Goal: Task Accomplishment & Management: Use online tool/utility

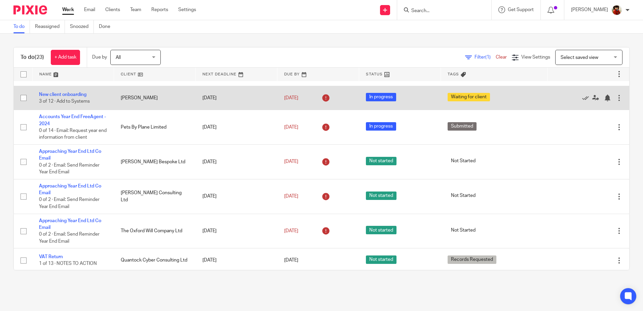
scroll to position [101, 0]
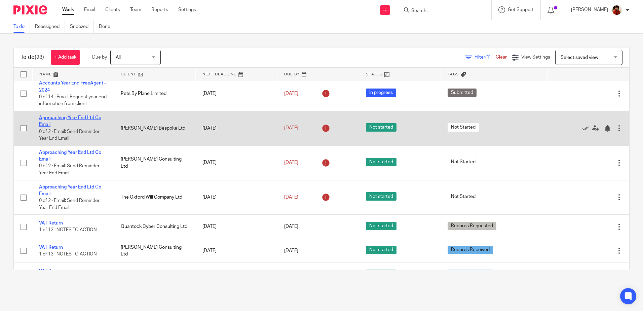
click at [51, 119] on link "Approaching Year End Ltd Co Email" at bounding box center [70, 120] width 62 height 11
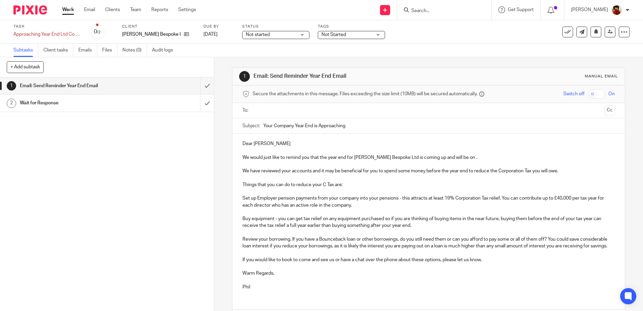
click at [461, 158] on p "We would just like to remind you that the year end for Ben Clarke Bespoke Ltd i…" at bounding box center [428, 157] width 372 height 7
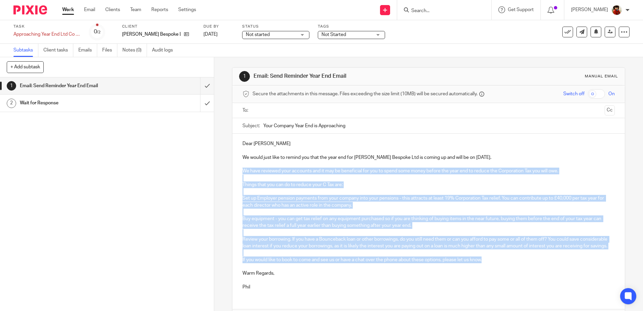
drag, startPoint x: 485, startPoint y: 268, endPoint x: 238, endPoint y: 170, distance: 265.1
click at [238, 170] on div "Dear Ben We would just like to remind you that the year end for Ben Clarke Besp…" at bounding box center [428, 214] width 392 height 162
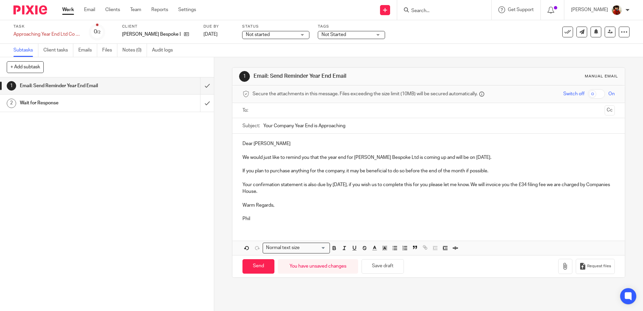
click at [268, 112] on input "text" at bounding box center [428, 111] width 347 height 8
click at [257, 267] on input "Send" at bounding box center [258, 267] width 32 height 14
type input "Sent"
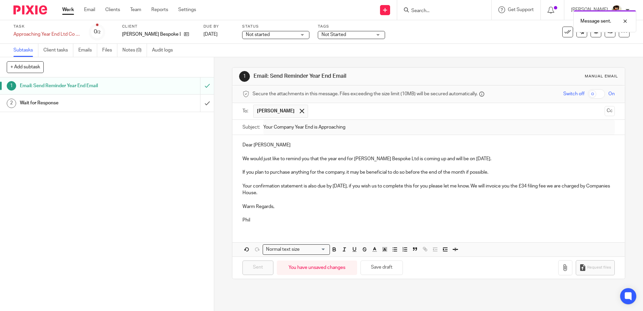
click at [33, 100] on h1 "Wait for Response" at bounding box center [78, 103] width 116 height 10
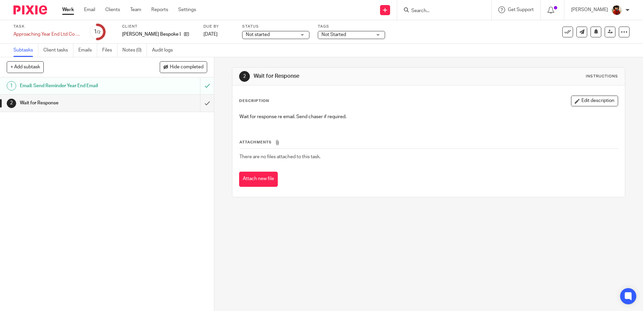
click at [351, 35] on span "Not Started" at bounding box center [346, 34] width 50 height 7
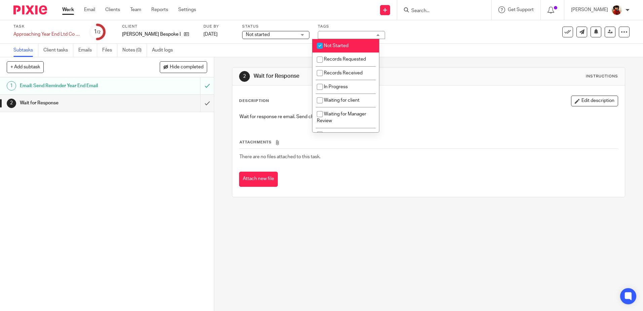
click at [320, 44] on input "checkbox" at bounding box center [319, 45] width 13 height 13
checkbox input "false"
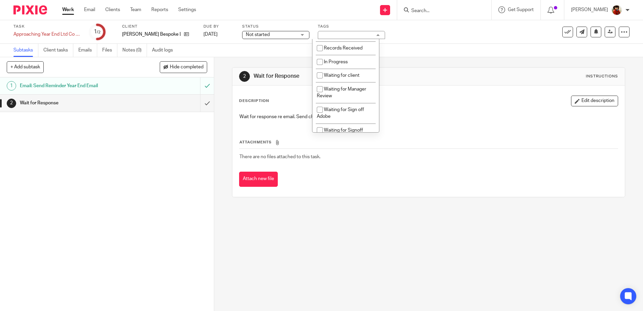
scroll to position [27, 0]
click at [316, 73] on input "checkbox" at bounding box center [319, 73] width 13 height 13
checkbox input "true"
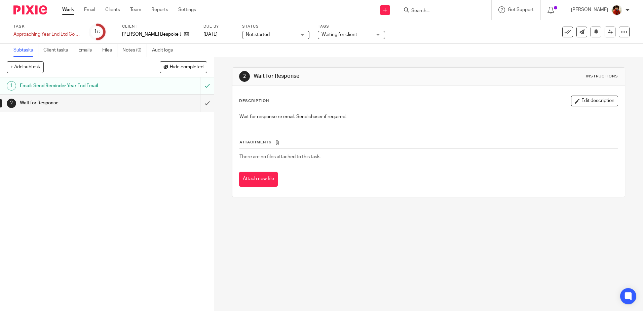
click at [402, 39] on div "Task Approaching Year End Ltd Co Email Save Approaching Year End Ltd Co Email 1…" at bounding box center [269, 32] width 513 height 16
click at [296, 36] on div "Not started Not started" at bounding box center [275, 35] width 67 height 8
click at [264, 58] on span "In progress" at bounding box center [253, 59] width 24 height 5
click at [401, 39] on div "Task Approaching Year End Ltd Co Email Save Approaching Year End Ltd Co Email 1…" at bounding box center [269, 32] width 513 height 16
click at [70, 7] on link "Work" at bounding box center [68, 9] width 12 height 7
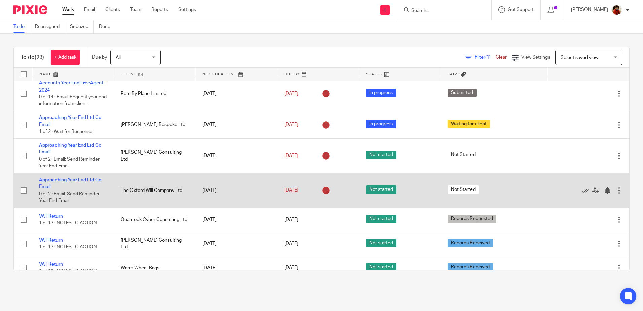
scroll to position [67, 0]
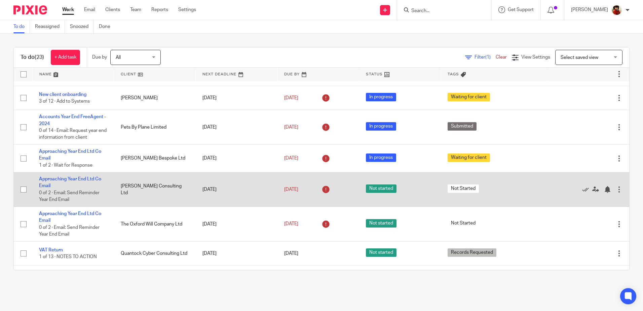
click at [85, 176] on td "Approaching Year End Ltd Co Email 0 of 2 · Email: Send Reminder Year End Email" at bounding box center [73, 189] width 82 height 35
click at [84, 177] on link "Approaching Year End Ltd Co Email" at bounding box center [70, 181] width 62 height 11
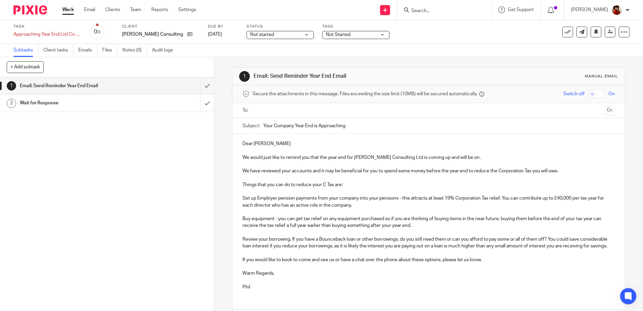
click at [453, 159] on p "We would just like to remind you that the year end for Ellard Consulting Ltd is…" at bounding box center [428, 157] width 372 height 7
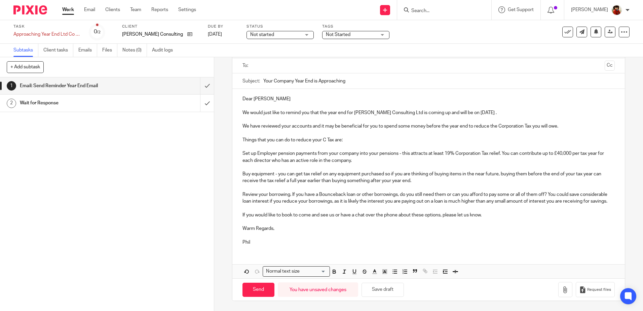
click at [561, 150] on p "Set up Employer pension payments from your company into your pensions - this at…" at bounding box center [428, 157] width 372 height 14
drag, startPoint x: 293, startPoint y: 201, endPoint x: 234, endPoint y: 186, distance: 60.4
click at [234, 186] on div "Dear Paul We would just like to remind you that the year end for Ellard Consult…" at bounding box center [428, 170] width 392 height 162
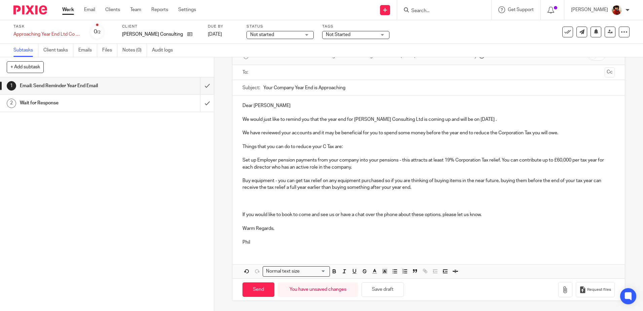
click at [244, 200] on p at bounding box center [428, 201] width 372 height 21
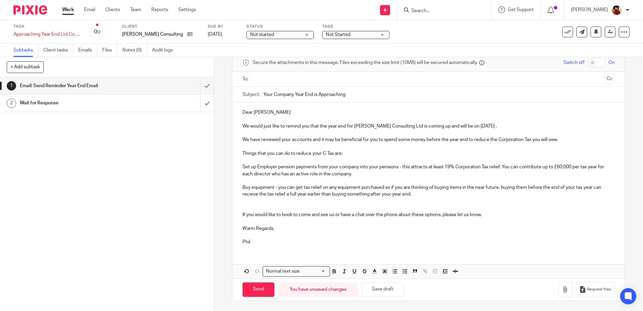
scroll to position [24, 0]
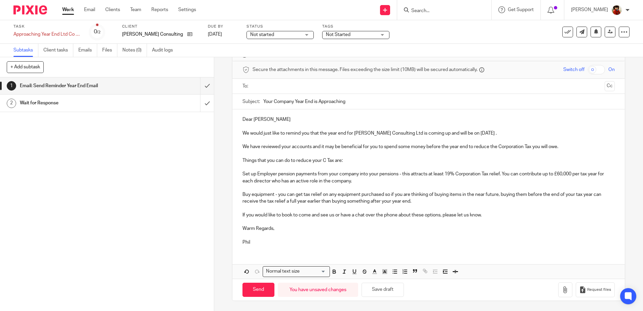
click at [262, 86] on input "text" at bounding box center [428, 86] width 347 height 8
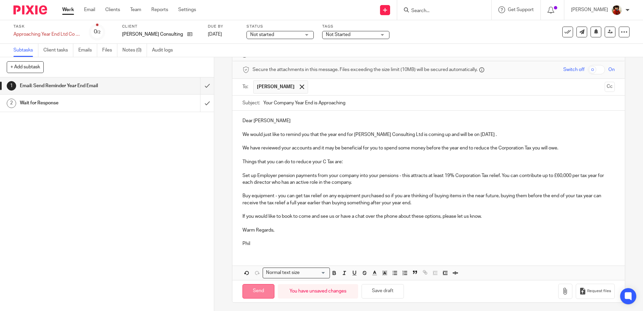
click at [252, 289] on input "Send" at bounding box center [258, 291] width 32 height 14
type input "Sent"
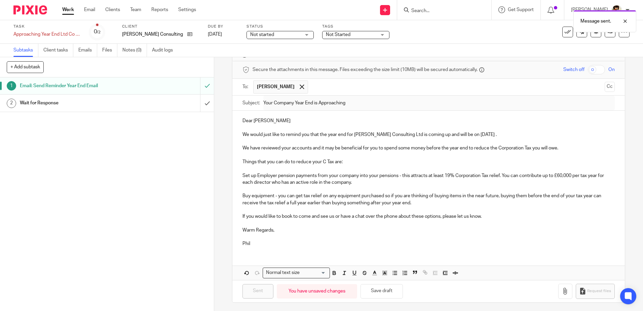
click at [373, 34] on div "Not Started" at bounding box center [355, 35] width 67 height 8
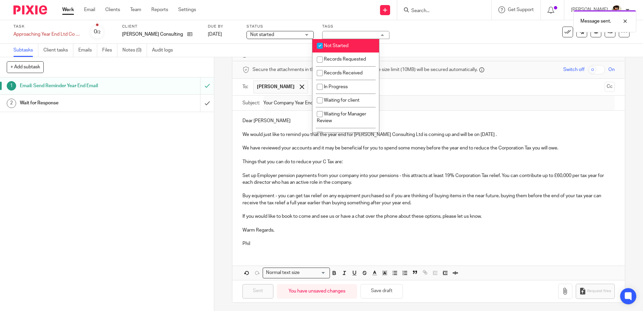
click at [320, 45] on input "checkbox" at bounding box center [319, 45] width 13 height 13
checkbox input "false"
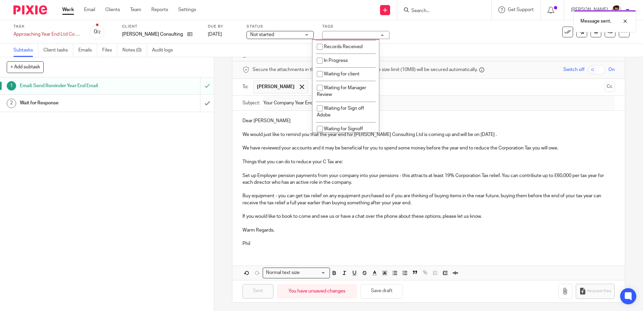
scroll to position [34, 0]
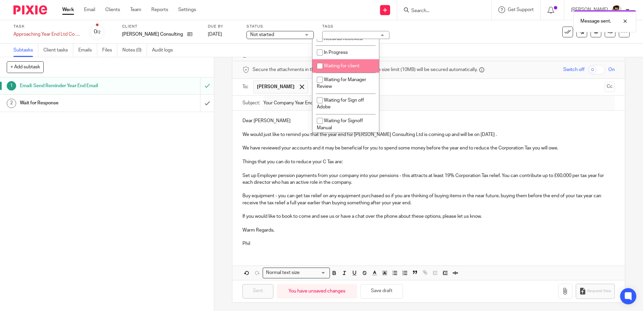
click at [318, 67] on input "checkbox" at bounding box center [319, 65] width 13 height 13
checkbox input "true"
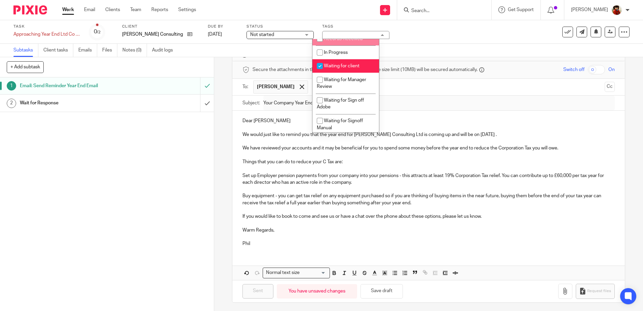
click at [417, 35] on div "Task Approaching Year End Ltd Co Email Save Approaching Year End Ltd Co Email 0…" at bounding box center [269, 32] width 513 height 16
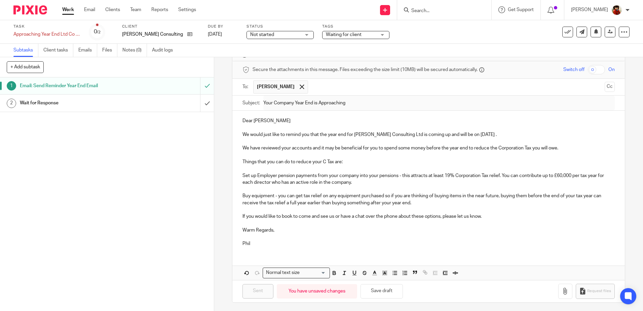
click at [295, 33] on div "Not started Not started" at bounding box center [279, 35] width 67 height 8
click at [248, 57] on span "In progress" at bounding box center [253, 59] width 24 height 5
click at [429, 33] on div "Task Approaching Year End Ltd Co Email Save Approaching Year End Ltd Co Email 0…" at bounding box center [269, 32] width 513 height 16
click at [67, 8] on link "Work" at bounding box center [68, 9] width 12 height 7
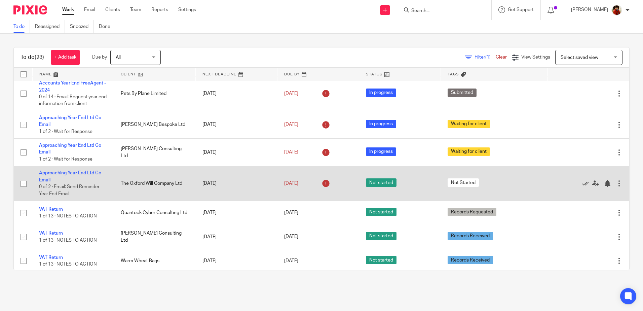
scroll to position [134, 0]
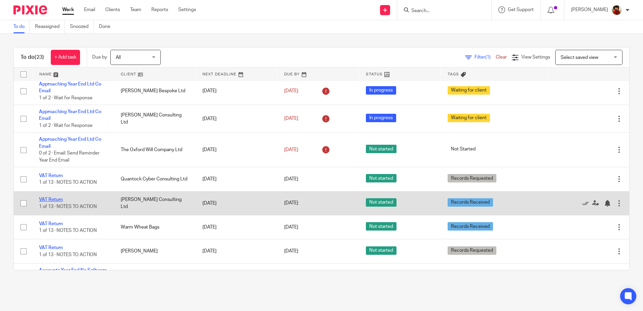
click at [59, 198] on link "VAT Return" at bounding box center [51, 199] width 24 height 5
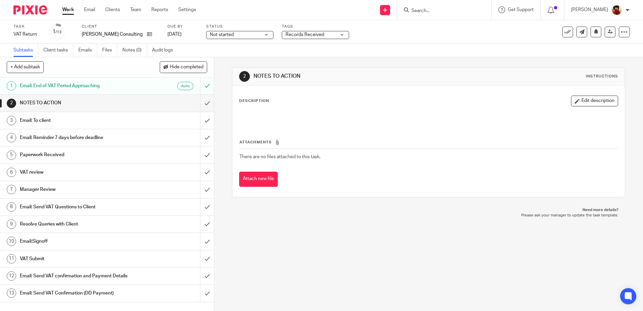
click at [32, 241] on h1 "Email:Signoff" at bounding box center [78, 241] width 116 height 10
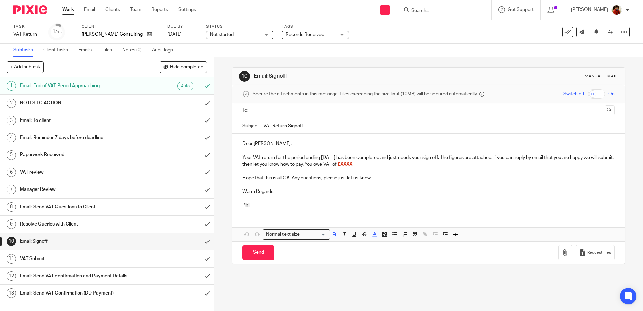
click at [352, 164] on span "£XXXX" at bounding box center [344, 164] width 15 height 5
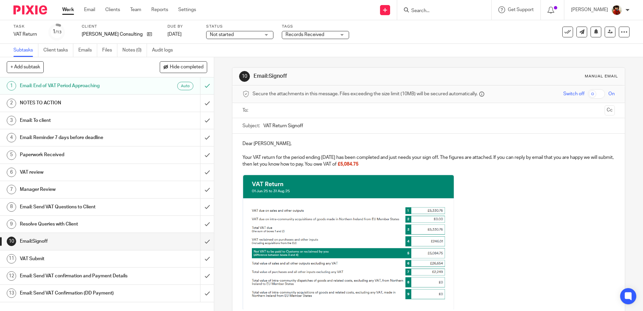
click at [508, 209] on p at bounding box center [428, 242] width 372 height 136
click at [255, 107] on input "text" at bounding box center [428, 111] width 347 height 8
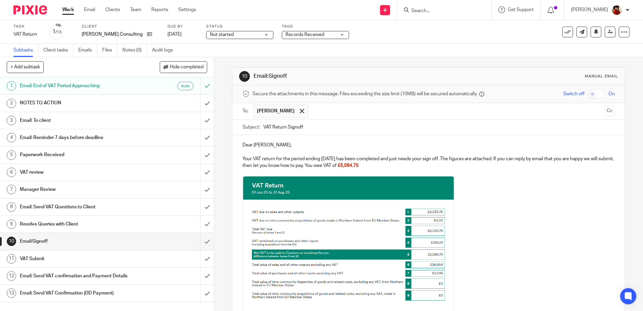
scroll to position [108, 0]
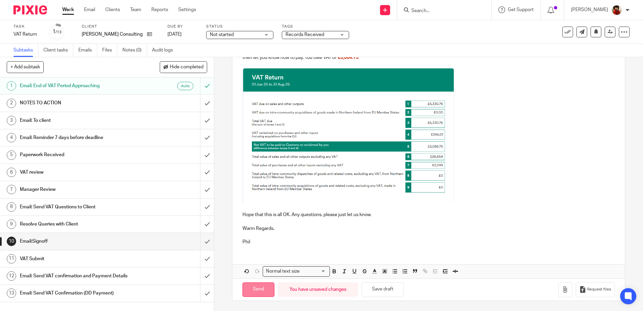
click at [256, 290] on input "Send" at bounding box center [258, 289] width 32 height 14
type input "Sent"
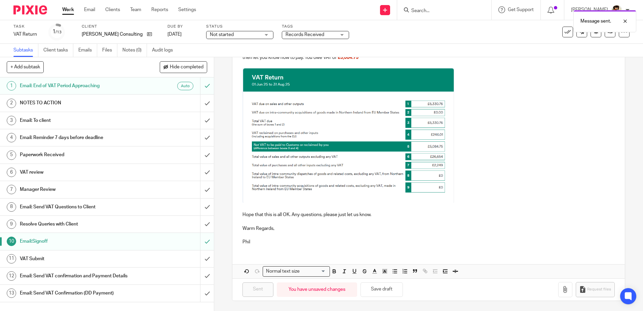
click at [331, 32] on div "Records Received" at bounding box center [315, 35] width 67 height 8
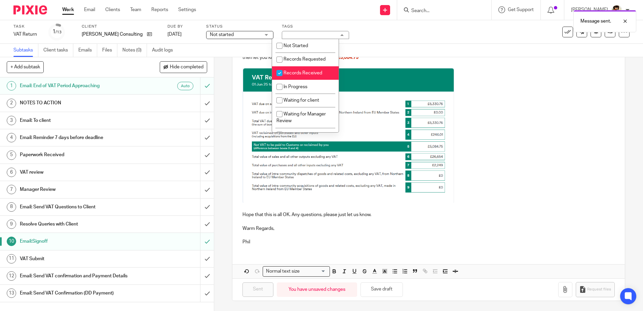
click at [280, 74] on input "checkbox" at bounding box center [279, 73] width 13 height 13
checkbox input "false"
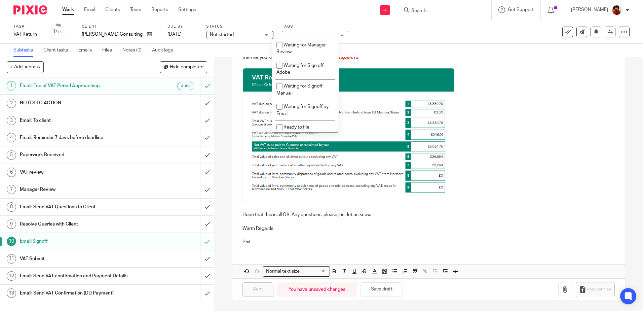
scroll to position [76, 0]
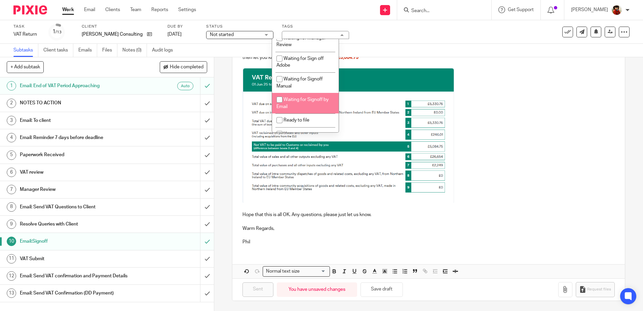
click at [274, 101] on input "checkbox" at bounding box center [279, 99] width 13 height 13
checkbox input "true"
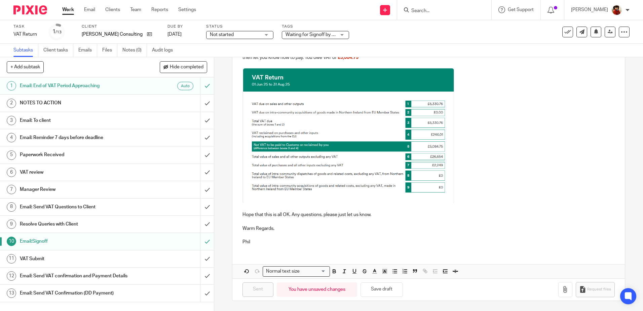
click at [371, 29] on div "Task VAT Return Save VAT Return 1 /13 Client [PERSON_NAME] Consulting Ltd Due b…" at bounding box center [269, 32] width 513 height 16
click at [255, 34] on div "Not started Not started" at bounding box center [239, 35] width 67 height 8
click at [222, 56] on li "In progress" at bounding box center [229, 59] width 67 height 14
click at [357, 32] on div "Task VAT Return Save VAT Return 1 /13 Client [PERSON_NAME] Consulting Ltd Due b…" at bounding box center [269, 32] width 513 height 16
click at [71, 8] on link "Work" at bounding box center [68, 9] width 12 height 7
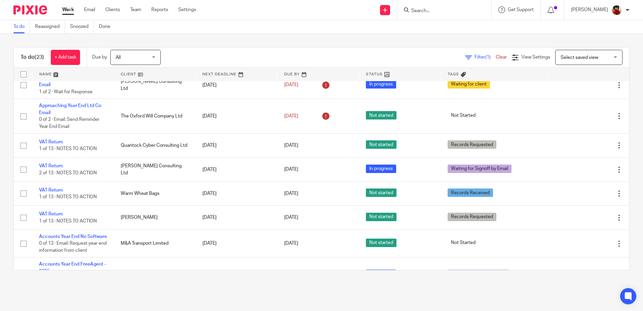
scroll to position [134, 0]
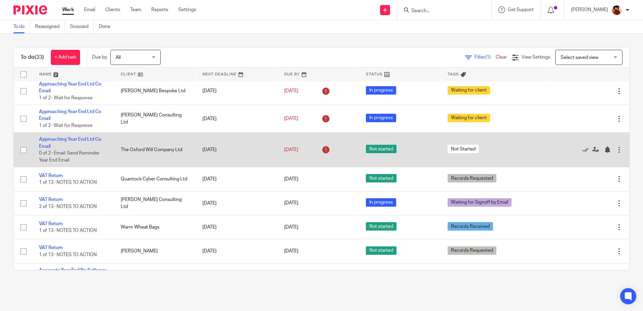
click at [60, 136] on td "Approaching Year End Ltd Co Email 0 of 2 · Email: Send Reminder Year End Email" at bounding box center [73, 149] width 82 height 35
click at [59, 138] on link "Approaching Year End Ltd Co Email" at bounding box center [70, 142] width 62 height 11
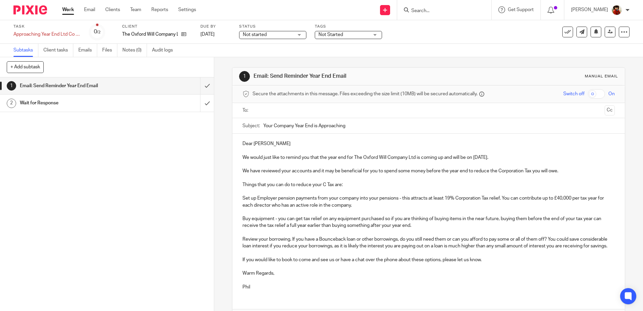
click at [499, 158] on p "We would just like to remind you that the year end for The Oxford Will Company …" at bounding box center [428, 157] width 372 height 7
drag, startPoint x: 271, startPoint y: 250, endPoint x: 239, endPoint y: 240, distance: 33.5
click at [239, 240] on div "Dear [PERSON_NAME] We would just like to remind you that the year end for The O…" at bounding box center [428, 214] width 392 height 162
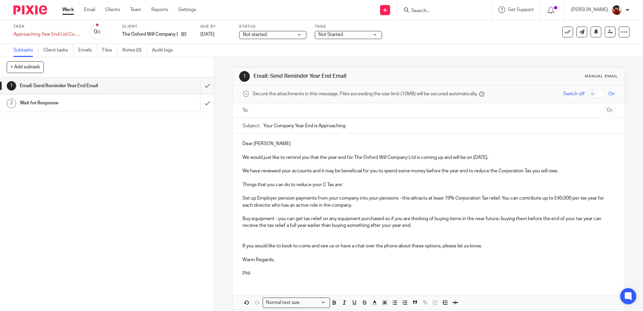
click at [504, 157] on p "We would just like to remind you that the year end for The Oxford Will Company …" at bounding box center [428, 157] width 372 height 7
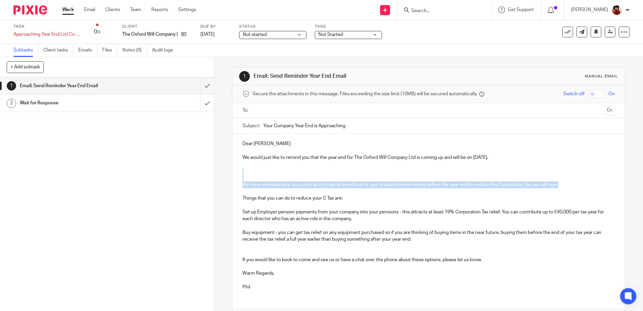
drag, startPoint x: 562, startPoint y: 183, endPoint x: 233, endPoint y: 168, distance: 329.4
click at [233, 168] on div "Dear [PERSON_NAME] We would just like to remind you that the year end for The O…" at bounding box center [428, 214] width 392 height 162
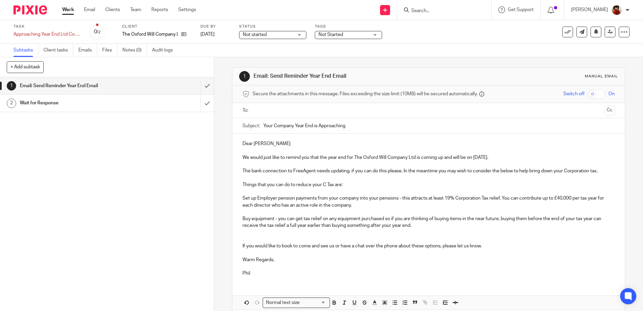
click at [256, 108] on input "text" at bounding box center [428, 111] width 347 height 8
click at [271, 146] on p "Dear Edward" at bounding box center [428, 145] width 372 height 7
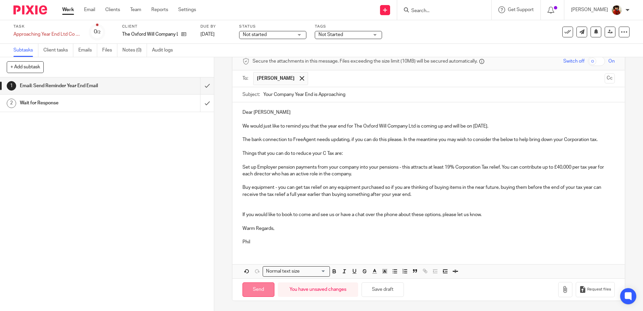
click at [263, 291] on input "Send" at bounding box center [258, 289] width 32 height 14
type input "Sent"
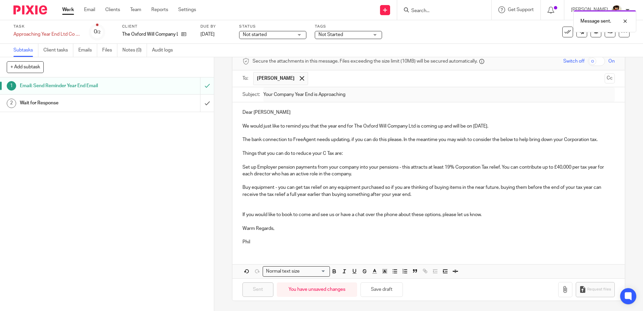
scroll to position [0, 0]
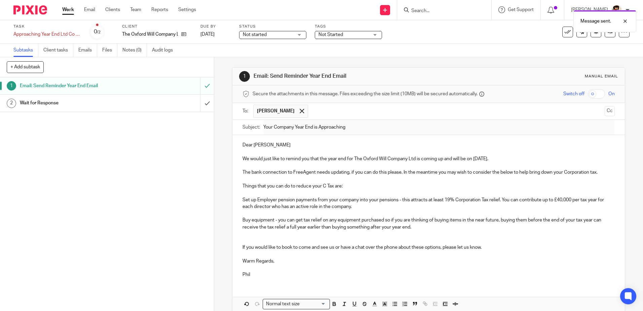
click at [373, 34] on div "Not Started" at bounding box center [348, 35] width 67 height 8
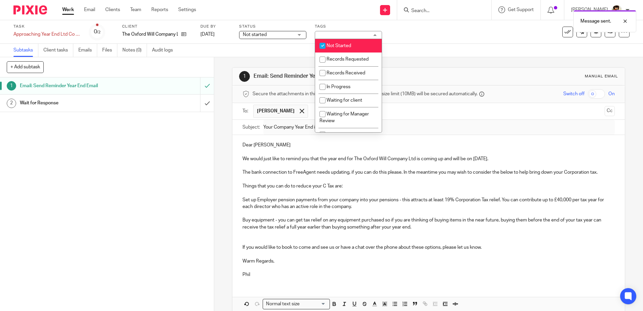
click at [322, 44] on input "checkbox" at bounding box center [322, 45] width 13 height 13
checkbox input "false"
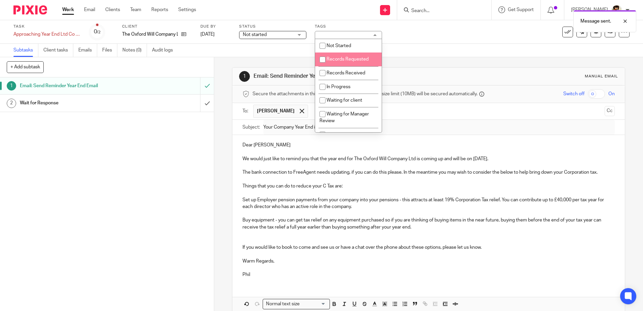
scroll to position [34, 0]
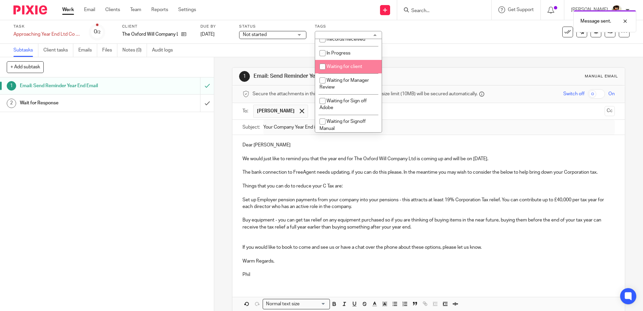
click at [323, 67] on input "checkbox" at bounding box center [322, 66] width 13 height 13
checkbox input "true"
click at [272, 44] on div "Subtasks Client tasks Emails Files Notes (0) Audit logs" at bounding box center [321, 50] width 643 height 13
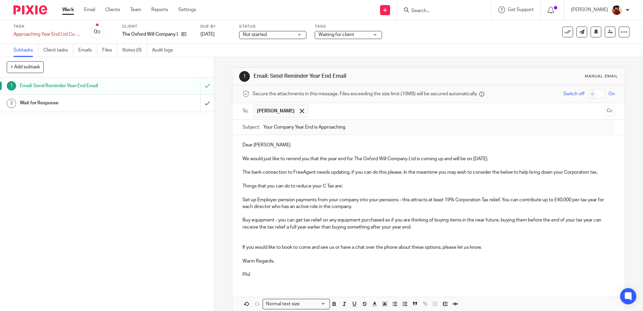
click at [300, 34] on div "Not started Not started" at bounding box center [272, 35] width 67 height 8
click at [255, 61] on span "In progress" at bounding box center [256, 59] width 24 height 5
click at [221, 45] on div "Subtasks Client tasks Emails Files Notes (0) Audit logs" at bounding box center [321, 50] width 643 height 13
click at [69, 10] on link "Work" at bounding box center [68, 9] width 12 height 7
